Goal: Information Seeking & Learning: Learn about a topic

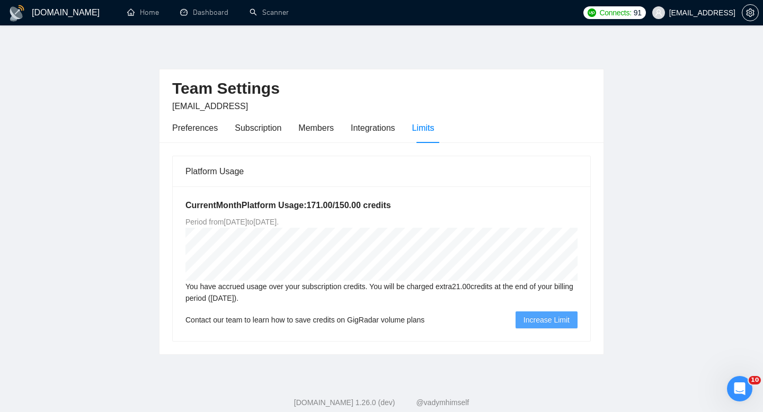
click at [352, 122] on div "Preferences Subscription Members Integrations Limits" at bounding box center [303, 128] width 262 height 30
click at [224, 129] on div "Preferences Subscription Members Integrations Limits" at bounding box center [303, 128] width 262 height 30
click at [258, 129] on div "Subscription" at bounding box center [258, 127] width 47 height 13
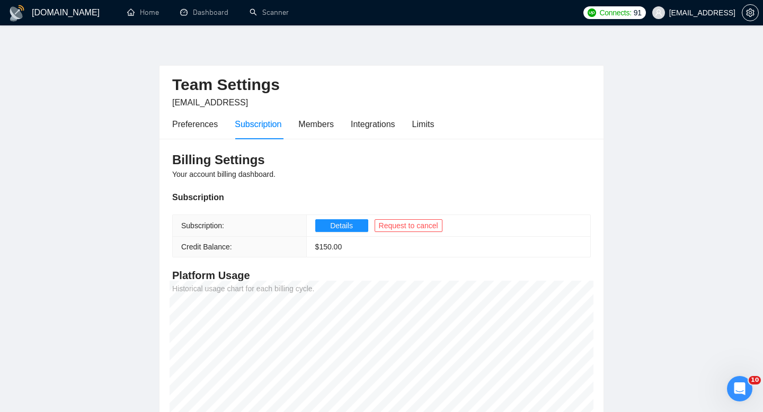
scroll to position [1, 0]
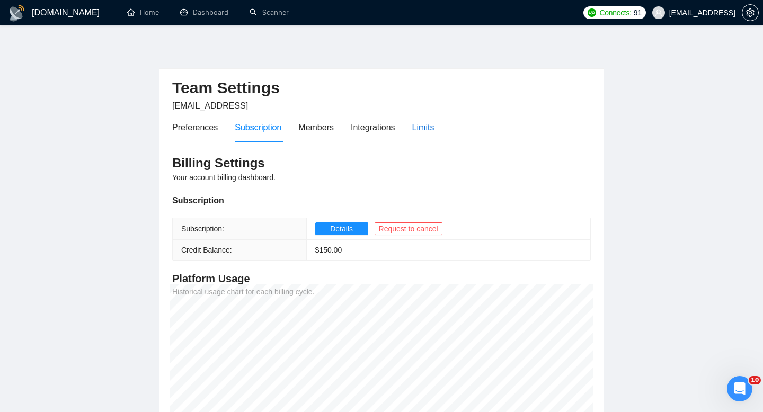
click at [422, 122] on div "Limits" at bounding box center [423, 127] width 22 height 13
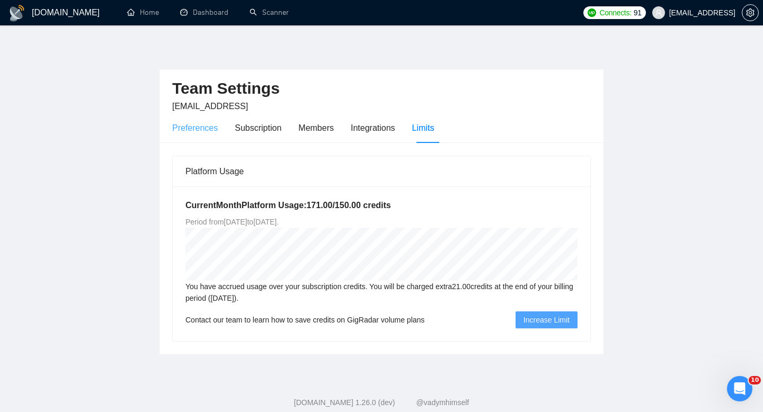
click at [188, 120] on div "Preferences" at bounding box center [195, 128] width 46 height 30
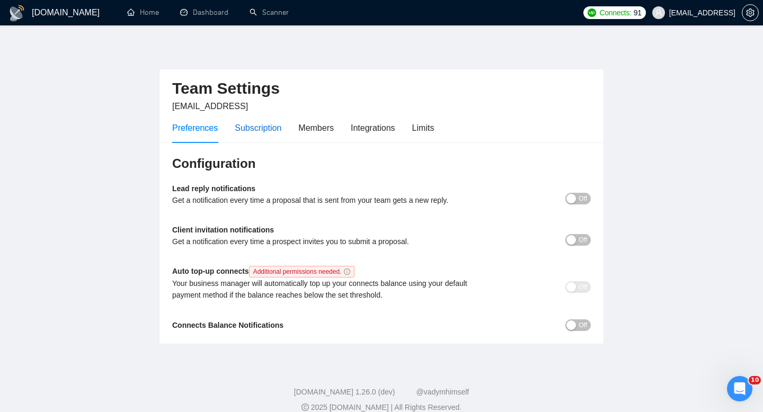
click at [262, 129] on div "Subscription" at bounding box center [258, 127] width 47 height 13
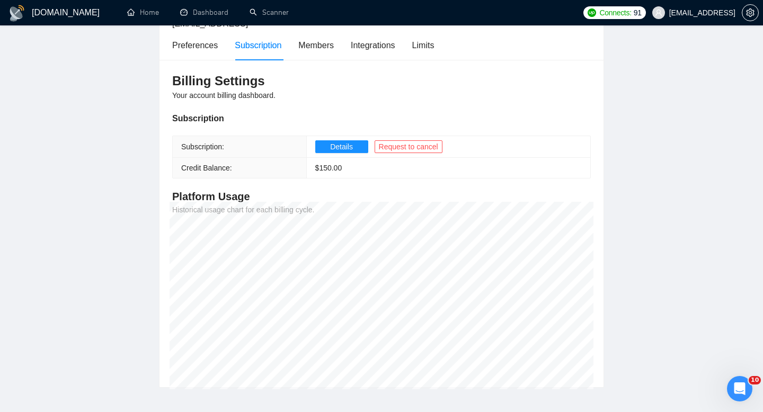
scroll to position [84, 0]
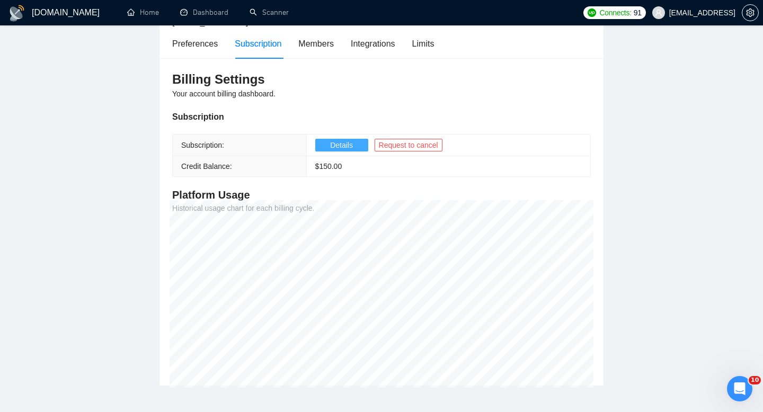
click at [331, 144] on span "Details" at bounding box center [341, 145] width 23 height 12
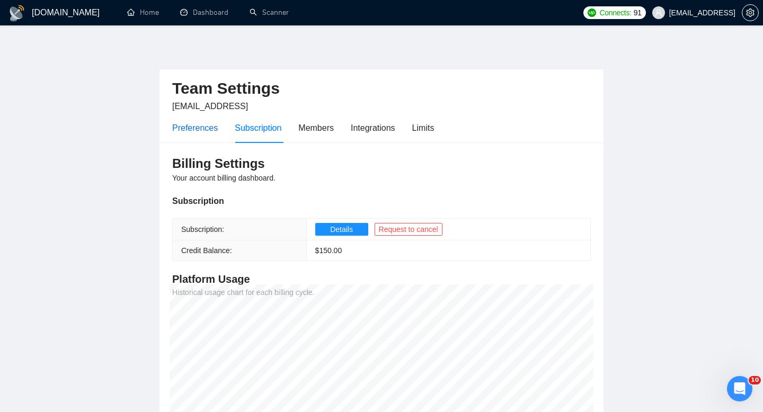
click at [206, 130] on div "Preferences" at bounding box center [195, 127] width 46 height 13
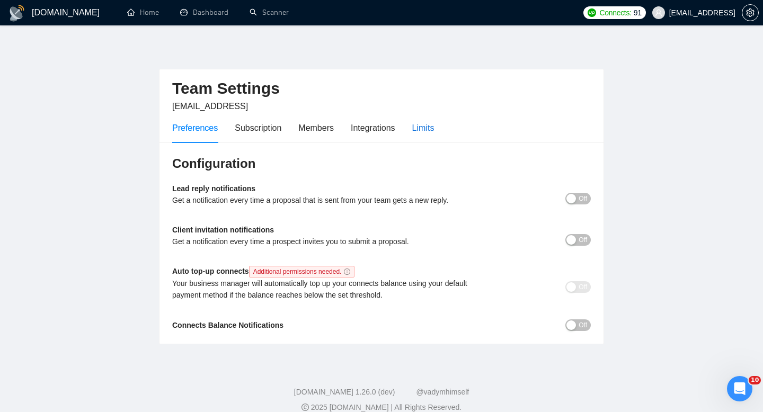
click at [416, 125] on div "Limits" at bounding box center [423, 127] width 22 height 13
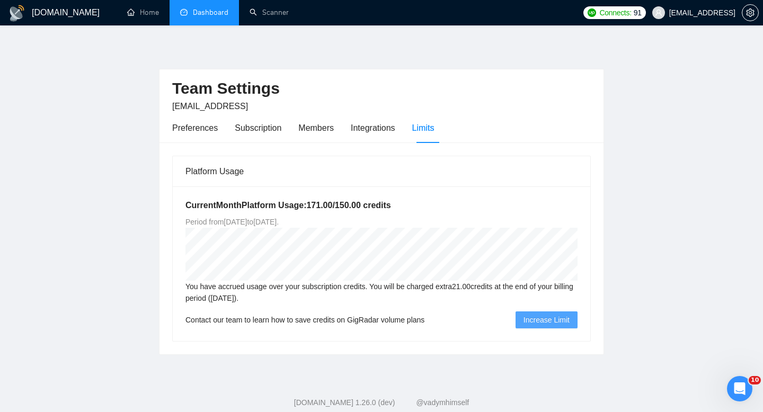
click at [206, 12] on link "Dashboard" at bounding box center [204, 12] width 48 height 9
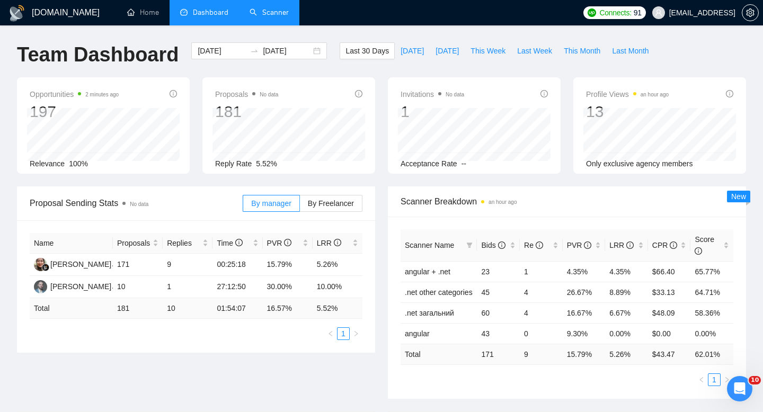
click at [265, 17] on link "Scanner" at bounding box center [269, 12] width 39 height 9
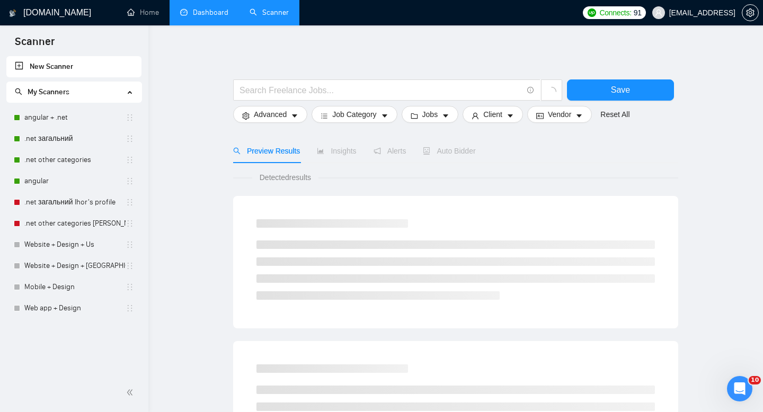
click at [209, 15] on link "Dashboard" at bounding box center [204, 12] width 48 height 9
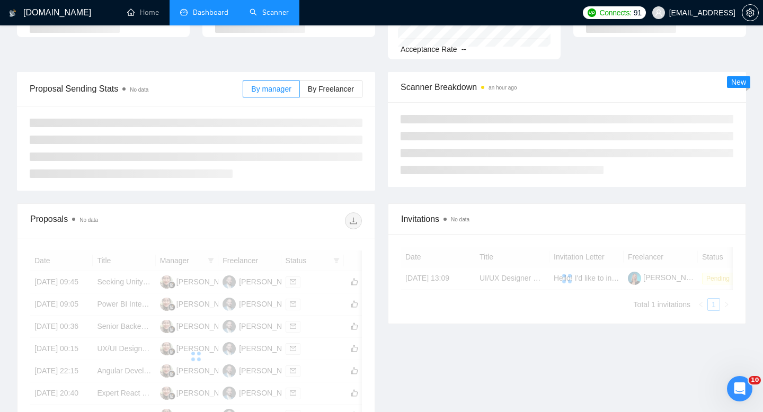
scroll to position [115, 0]
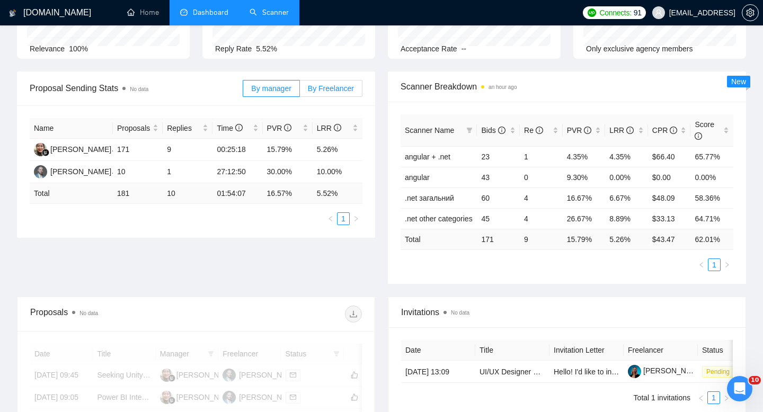
click at [330, 83] on label "By Freelancer" at bounding box center [331, 88] width 63 height 17
click at [300, 91] on input "By Freelancer" at bounding box center [300, 91] width 0 height 0
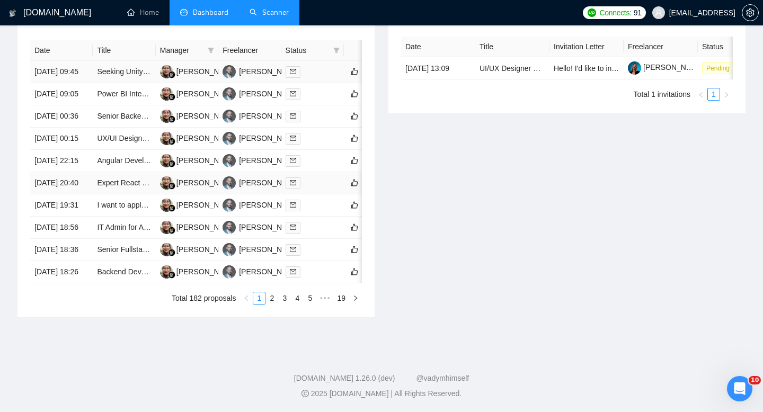
scroll to position [519, 0]
click at [101, 245] on link "Senior Fullstack Developer for SaaS MVP" at bounding box center [166, 249] width 138 height 8
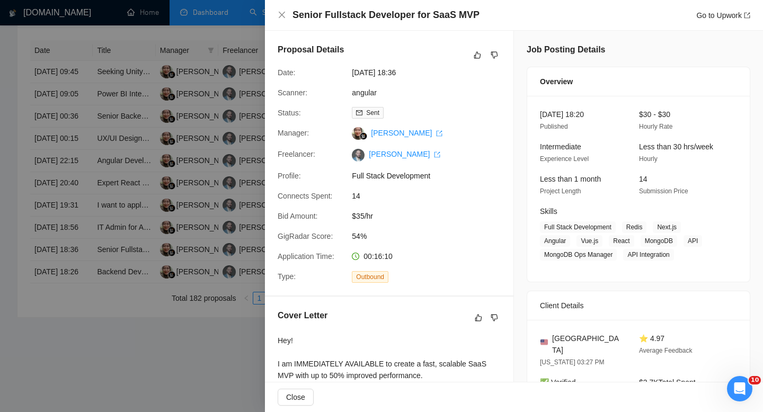
click at [137, 190] on div at bounding box center [381, 206] width 763 height 412
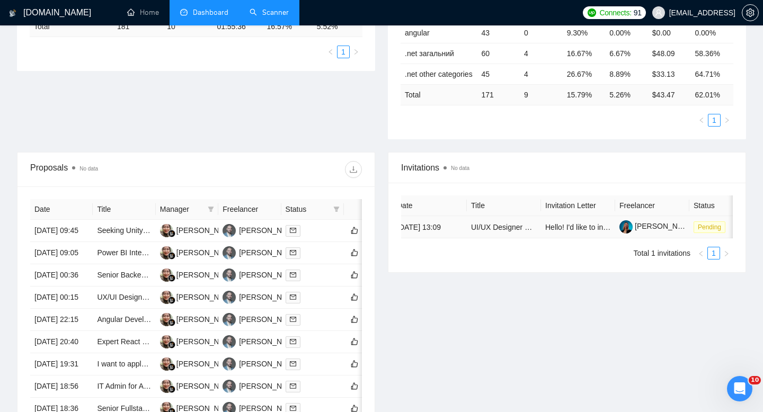
scroll to position [0, 0]
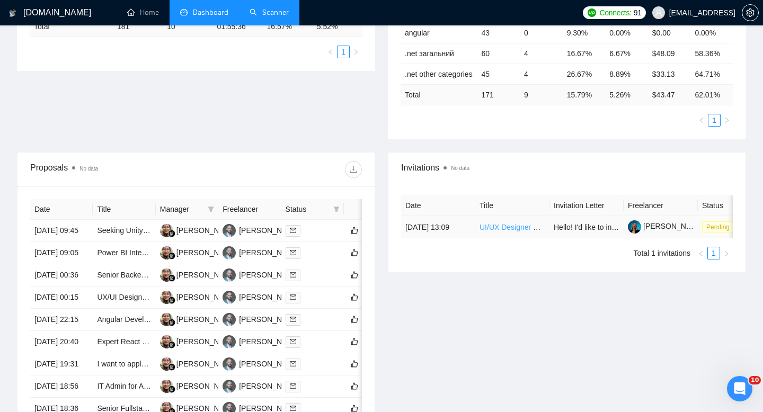
click at [529, 232] on link "UI/UX Designer Needed for Website Page Design" at bounding box center [562, 227] width 164 height 8
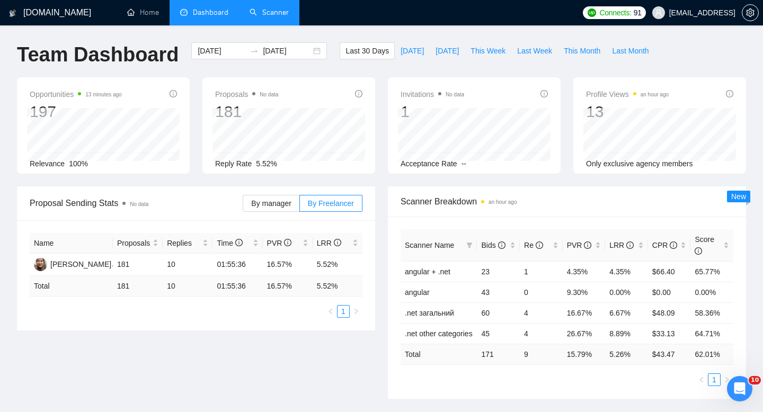
click at [269, 17] on link "Scanner" at bounding box center [269, 12] width 39 height 9
